Goal: Task Accomplishment & Management: Use online tool/utility

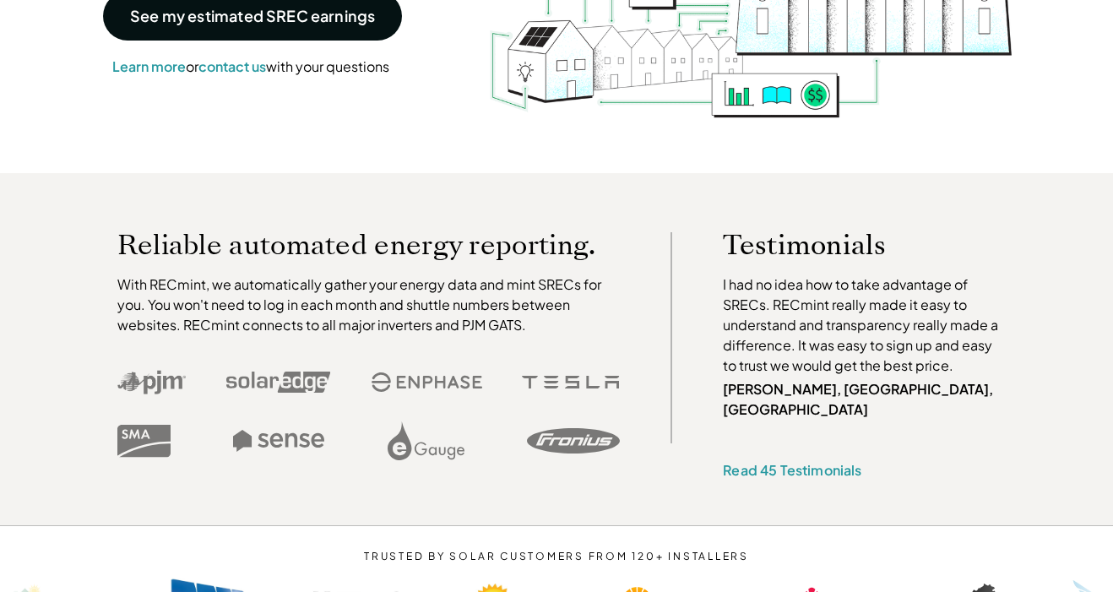
scroll to position [405, 0]
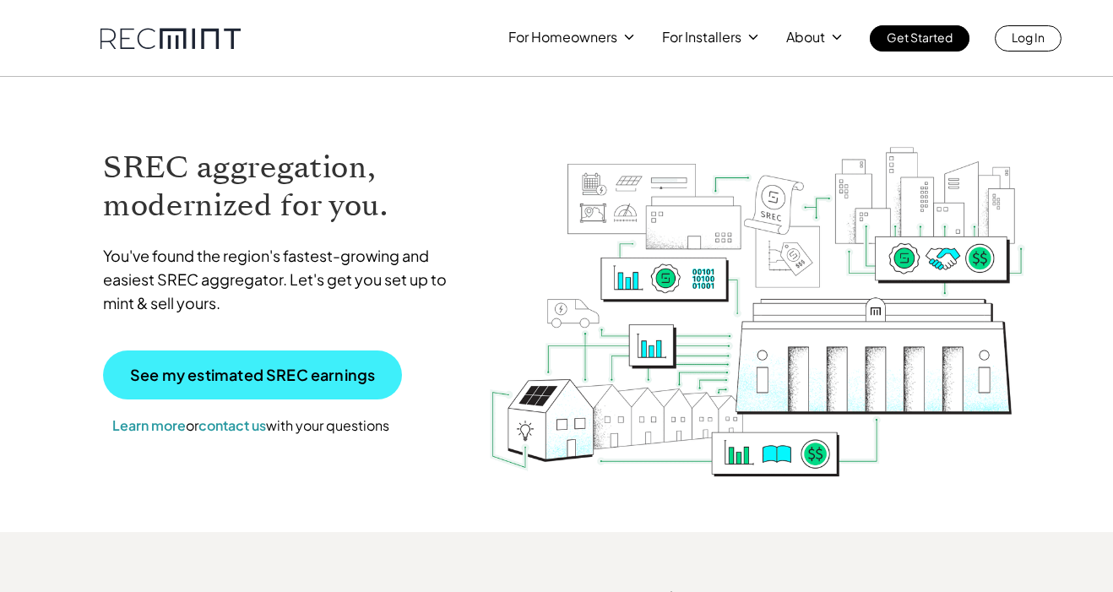
click at [271, 367] on p "See my estimated SREC earnings" at bounding box center [252, 374] width 245 height 15
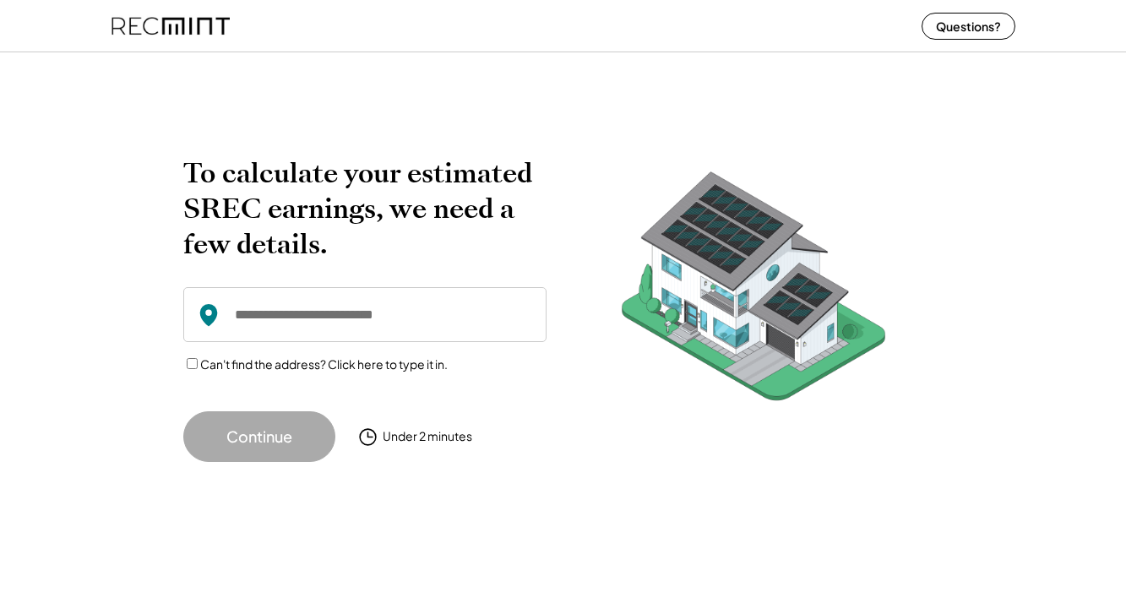
click at [314, 316] on input "input" at bounding box center [364, 314] width 363 height 55
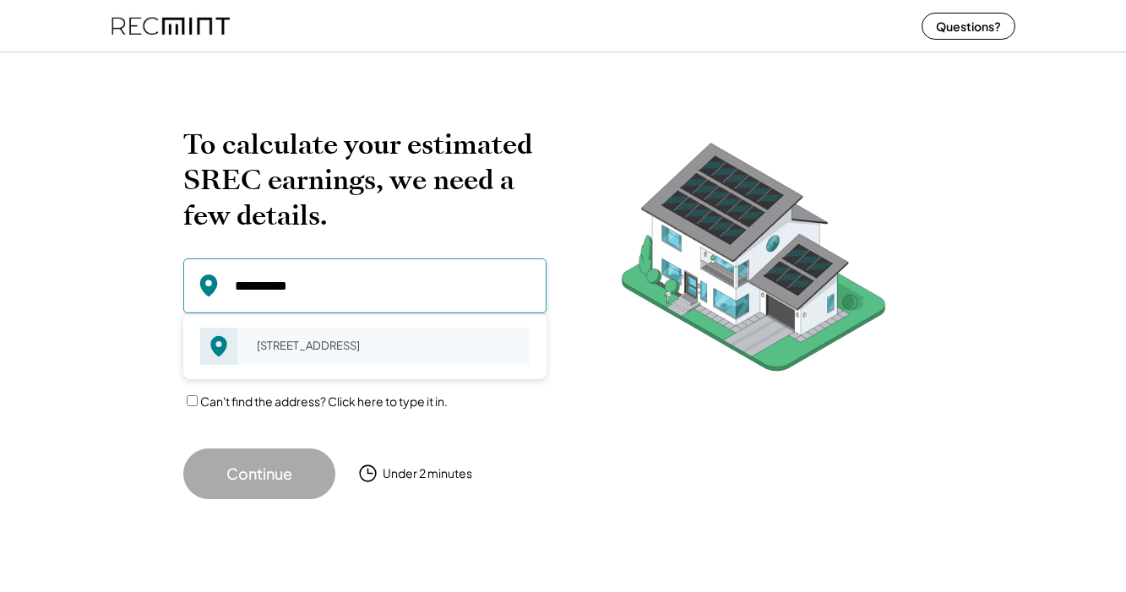
click at [337, 343] on div "1303 Rudge St Middletown, DE 19709" at bounding box center [388, 346] width 284 height 24
type input "**********"
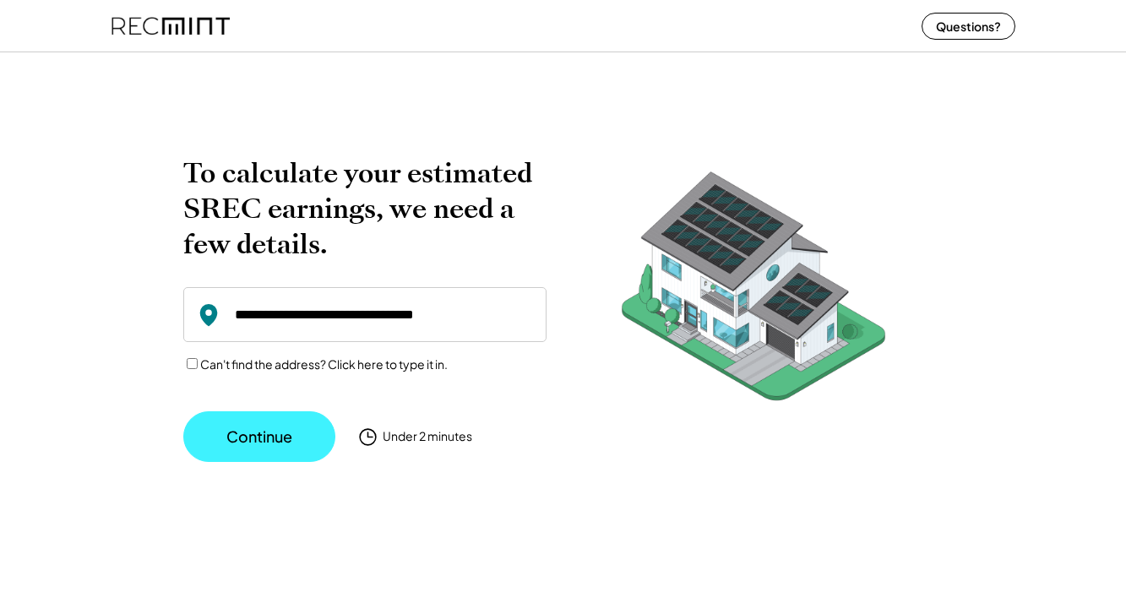
click at [269, 437] on button "Continue" at bounding box center [259, 436] width 152 height 51
